Goal: Task Accomplishment & Management: Manage account settings

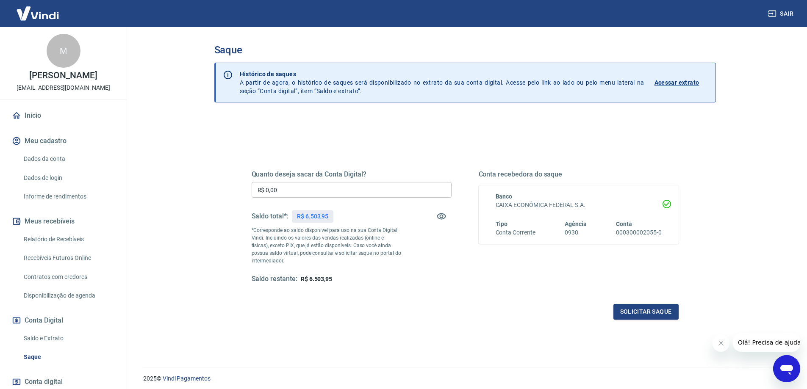
click at [49, 16] on img at bounding box center [37, 13] width 55 height 26
